Goal: Find specific page/section

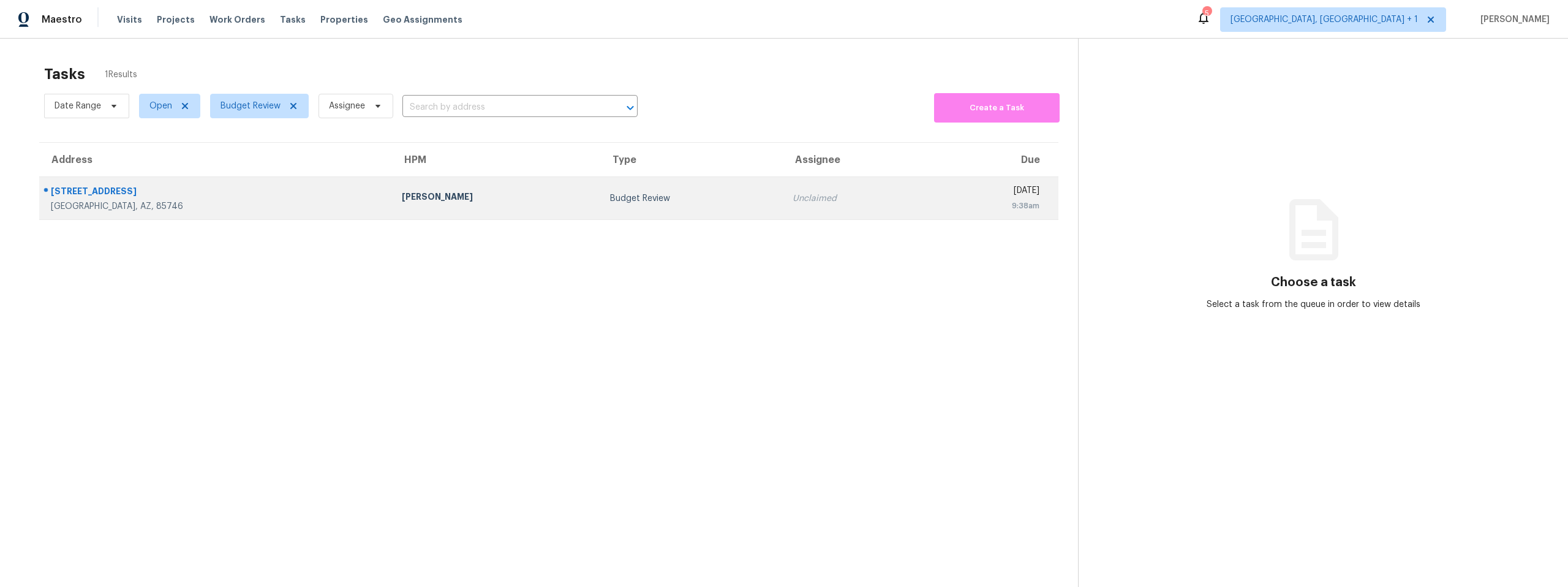
click at [122, 189] on div "[STREET_ADDRESS]" at bounding box center [216, 193] width 331 height 15
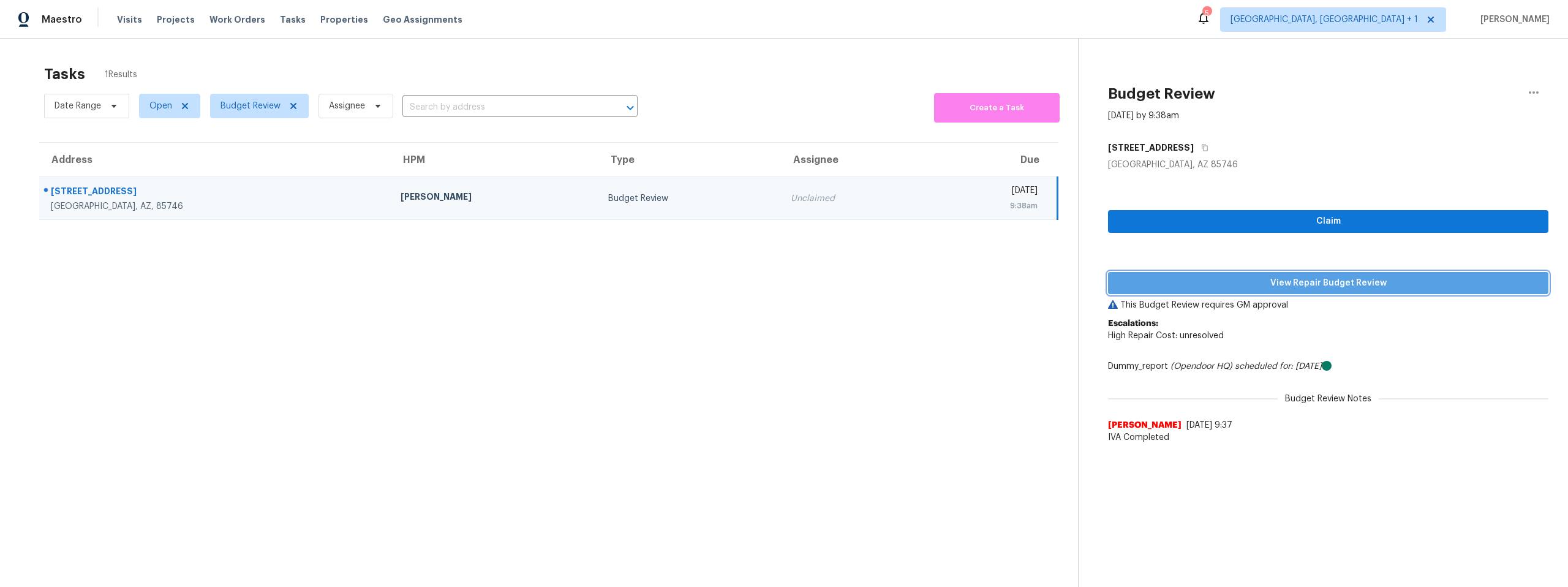
click at [1297, 281] on span "View Repair Budget Review" at bounding box center [1328, 283] width 421 height 15
